Goal: Transaction & Acquisition: Subscribe to service/newsletter

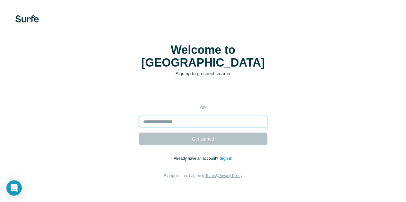
click at [139, 117] on input "email" at bounding box center [203, 122] width 128 height 12
click at [139, 116] on input "email" at bounding box center [203, 122] width 128 height 12
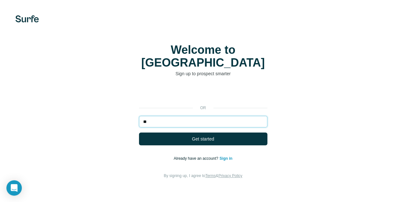
type input "*"
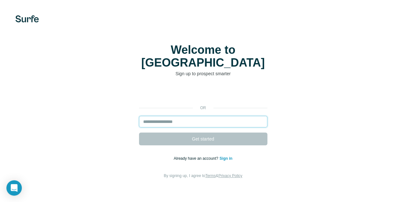
type input "*"
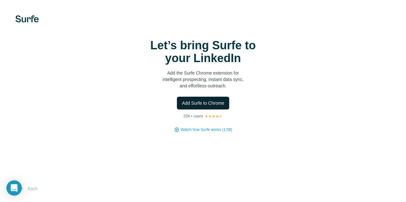
click at [182, 106] on span "Add Surfe to Chrome" at bounding box center [203, 103] width 42 height 6
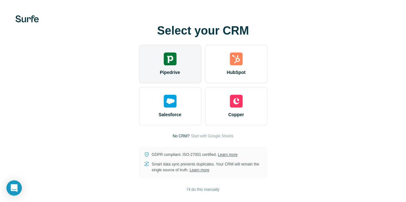
click at [164, 65] on img at bounding box center [170, 59] width 13 height 13
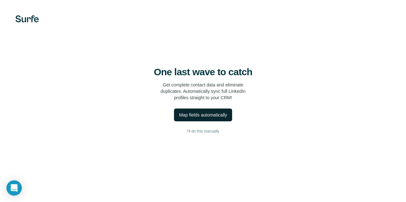
click at [179, 118] on div "Map fields automatically" at bounding box center [203, 115] width 48 height 6
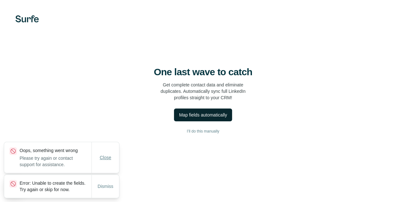
click at [105, 155] on span "Close" at bounding box center [106, 158] width 12 height 6
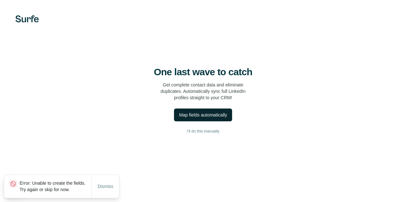
click at [105, 175] on div "Dismiss" at bounding box center [105, 186] width 28 height 23
click at [104, 181] on button "Dismiss" at bounding box center [105, 187] width 25 height 12
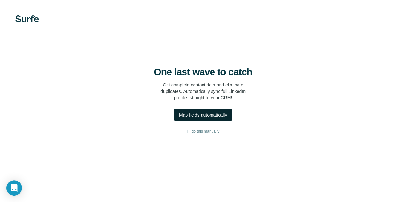
click at [187, 134] on span "I’ll do this manually" at bounding box center [203, 132] width 32 height 6
